Goal: Task Accomplishment & Management: Manage account settings

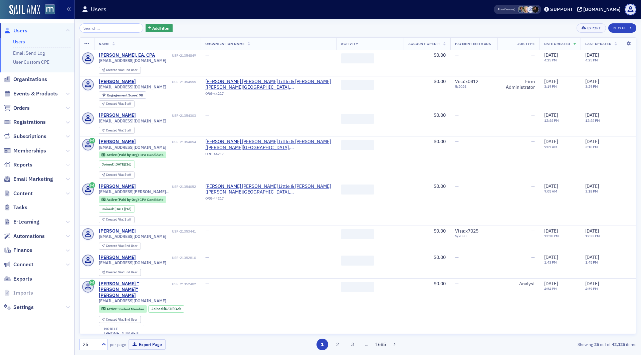
click at [67, 164] on icon at bounding box center [68, 165] width 4 height 4
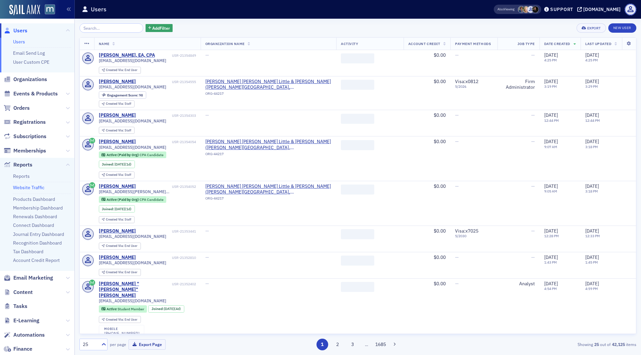
click at [28, 186] on link "Website Traffic" at bounding box center [28, 188] width 31 height 6
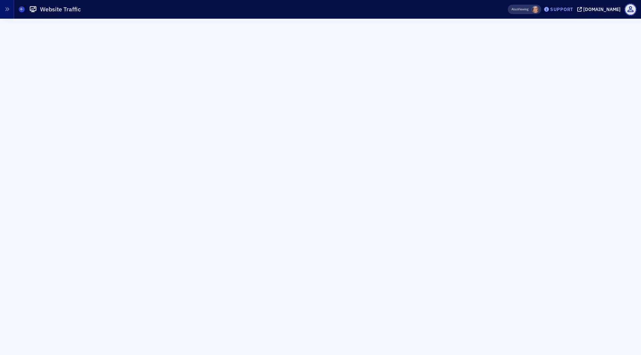
click at [573, 11] on div "Support" at bounding box center [561, 9] width 23 height 6
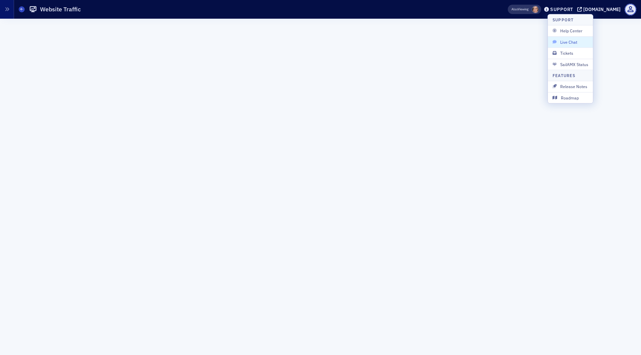
click at [570, 42] on span "Live Chat" at bounding box center [570, 42] width 36 height 6
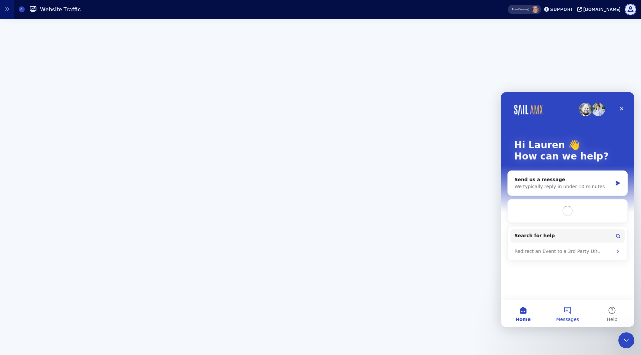
click at [566, 309] on button "Messages" at bounding box center [567, 313] width 44 height 27
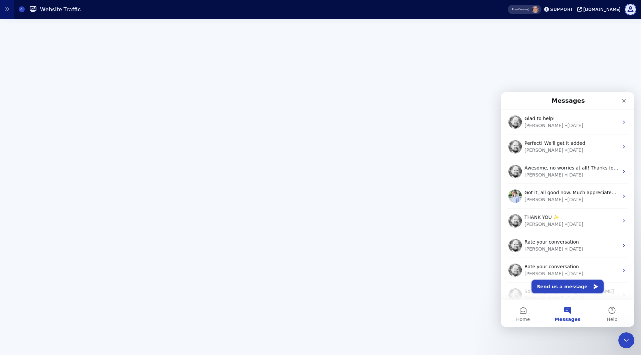
click at [554, 288] on button "Send us a message" at bounding box center [567, 286] width 72 height 13
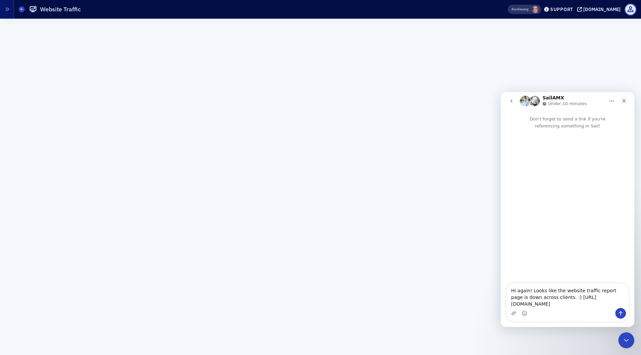
click at [540, 299] on textarea "Hi again! Looks like the website traffic report page is down across clients. :)…" at bounding box center [567, 295] width 122 height 25
type textarea "Hi again! Looks like the website traffic report page is down across various cli…"
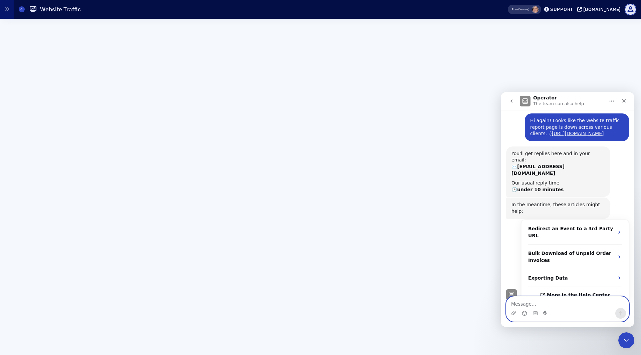
scroll to position [41, 0]
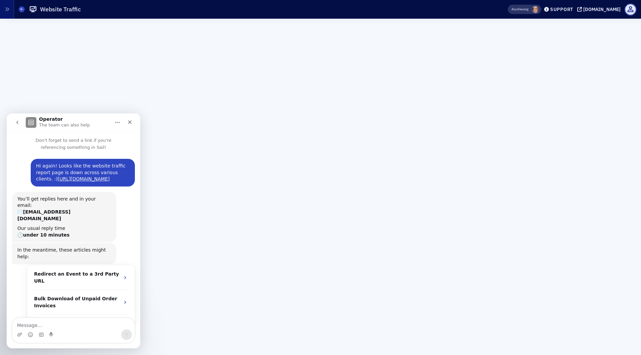
scroll to position [24, 0]
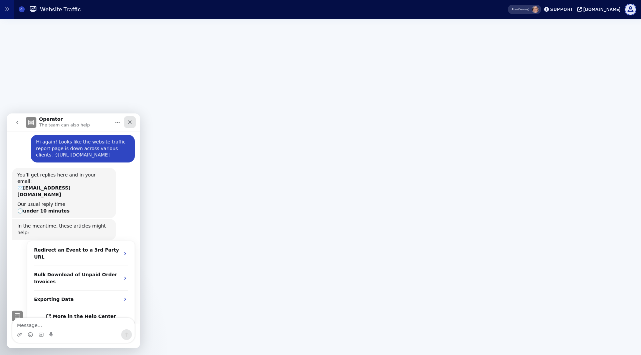
click at [130, 122] on icon "Close" at bounding box center [130, 122] width 4 height 4
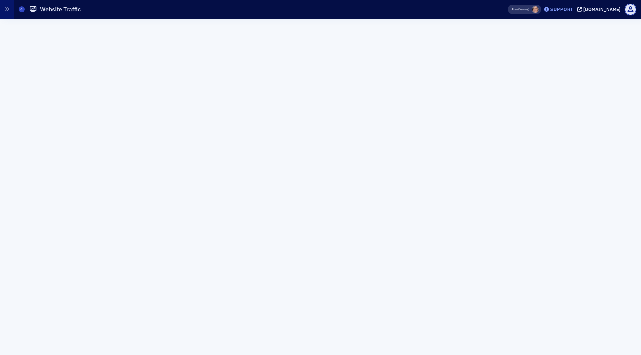
click at [573, 11] on div "Support" at bounding box center [561, 9] width 23 height 6
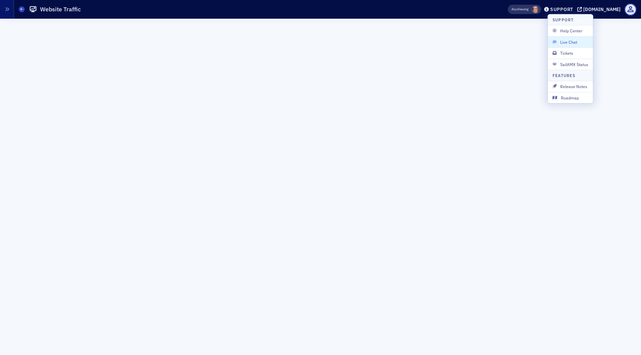
click at [569, 41] on span "Live Chat" at bounding box center [570, 42] width 36 height 6
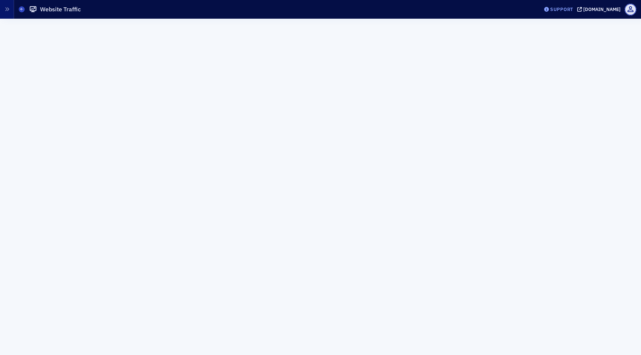
click at [567, 6] on div "Support" at bounding box center [558, 9] width 31 height 9
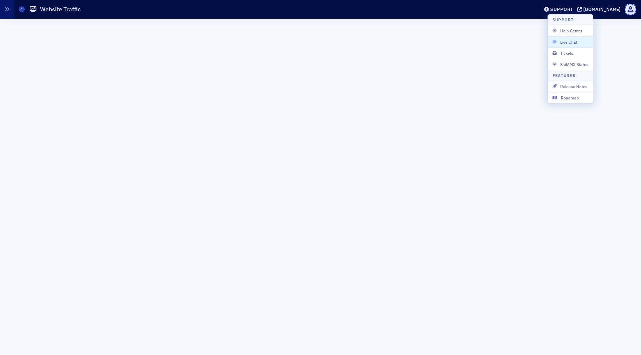
click at [560, 45] on button "Live Chat" at bounding box center [570, 41] width 45 height 11
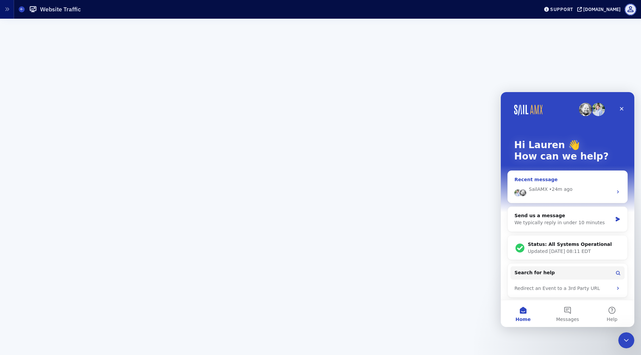
click at [590, 181] on div "SailAMX • 24m ago" at bounding box center [567, 192] width 119 height 22
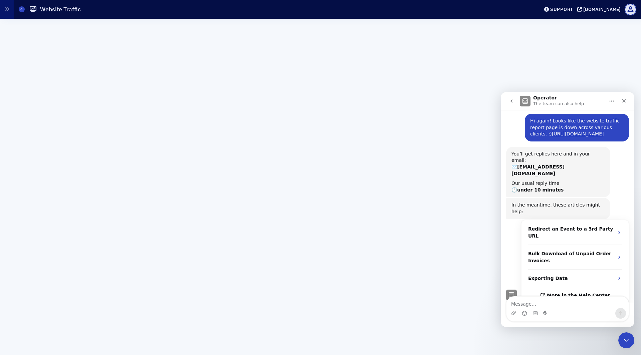
scroll to position [24, 0]
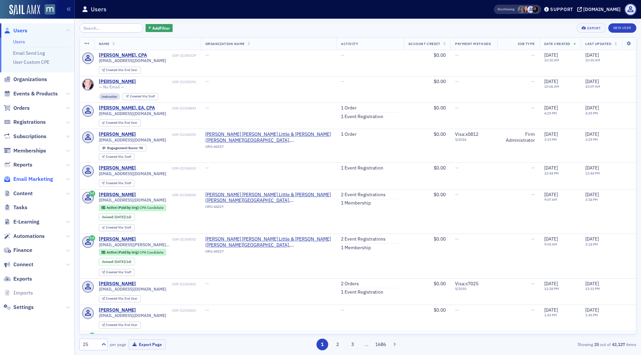
click at [35, 179] on span "Email Marketing" at bounding box center [33, 179] width 40 height 7
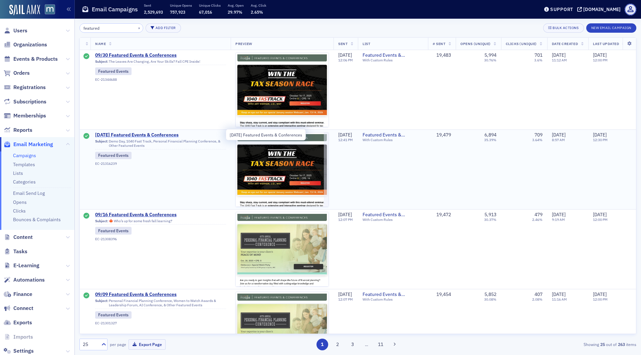
type input "featured"
click at [133, 135] on span "[DATE] Featured Events & Conferences" at bounding box center [160, 135] width 131 height 6
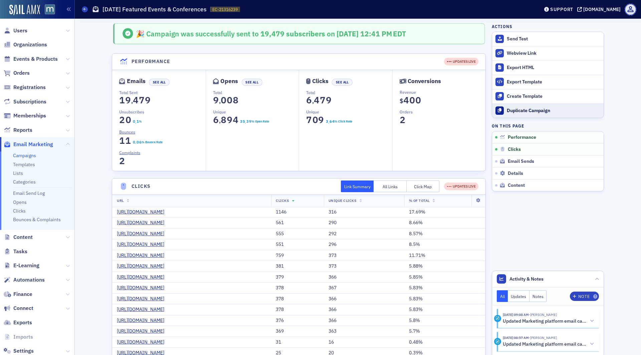
click at [539, 109] on div "Duplicate Campaign" at bounding box center [553, 111] width 93 height 6
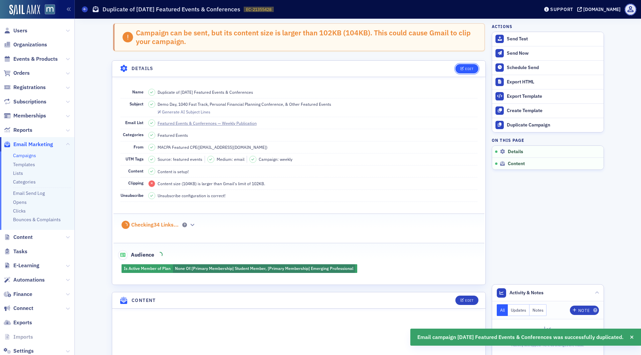
click at [472, 67] on div "Edit" at bounding box center [469, 69] width 8 height 4
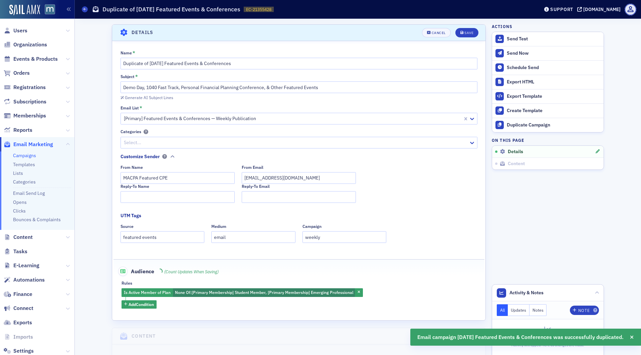
scroll to position [38, 0]
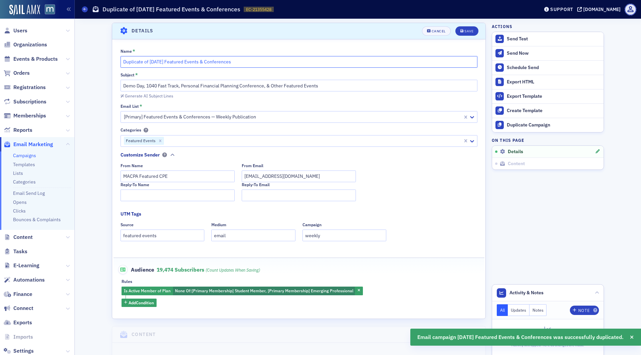
drag, startPoint x: 160, startPoint y: 62, endPoint x: 122, endPoint y: 61, distance: 37.7
click at [122, 62] on input "Duplicate of [DATE] Featured Events & Conferences" at bounding box center [298, 62] width 357 height 12
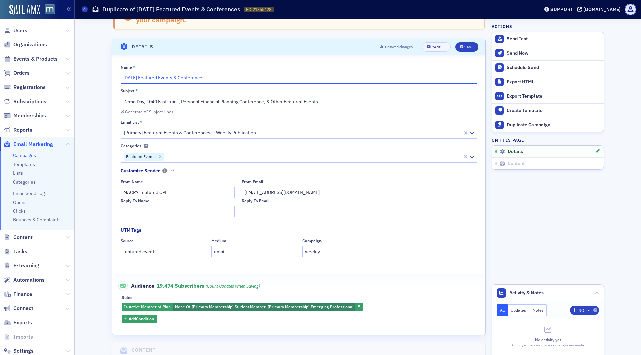
scroll to position [0, 0]
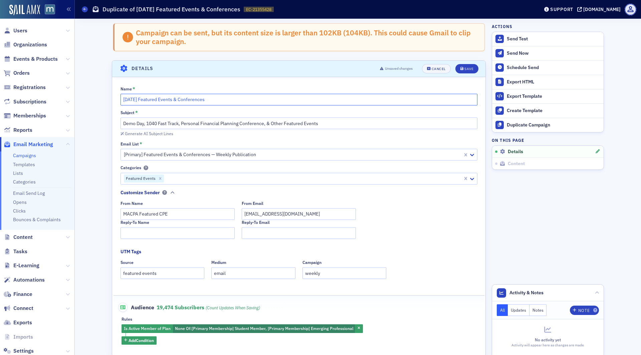
type input "[DATE] Featured Events & Conferences"
drag, startPoint x: 147, startPoint y: 123, endPoint x: 118, endPoint y: 122, distance: 28.4
click at [118, 122] on div "Name * [DATE] Featured Events & Conferences Subject * Demo Day, 1040 Fast Track…" at bounding box center [298, 215] width 373 height 258
type input "1040 Fast Track, Personal Financial Planning Conference, & Other Featured Events"
click at [468, 72] on button "Save" at bounding box center [466, 68] width 23 height 9
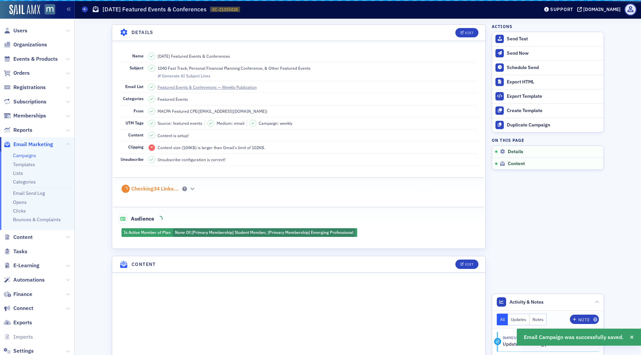
scroll to position [38, 0]
